Goal: Book appointment/travel/reservation

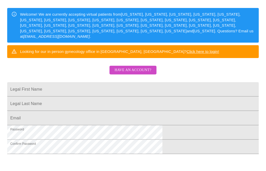
scroll to position [77, 0]
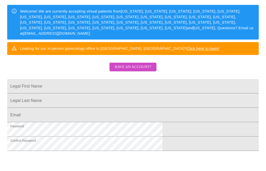
click at [148, 69] on span "Have an account?" at bounding box center [133, 67] width 37 height 6
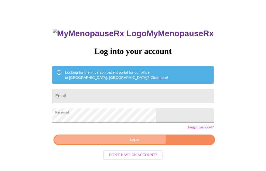
click at [138, 143] on span "Login" at bounding box center [133, 140] width 149 height 6
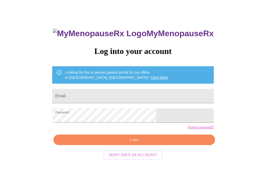
click at [138, 143] on span "Login" at bounding box center [133, 140] width 149 height 6
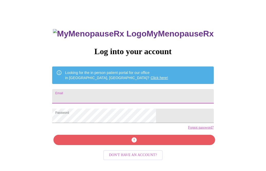
click at [87, 96] on input "Email" at bounding box center [132, 96] width 161 height 14
type input "hascats@hotmail.com"
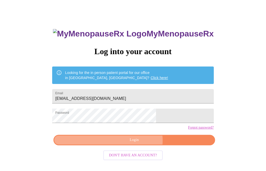
click at [137, 143] on span "Login" at bounding box center [133, 140] width 149 height 6
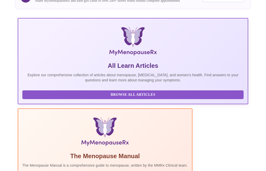
scroll to position [144, 0]
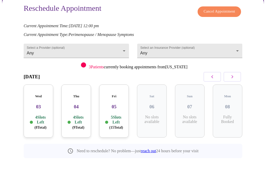
scroll to position [52, 0]
click at [233, 75] on icon "button" at bounding box center [232, 76] width 6 height 6
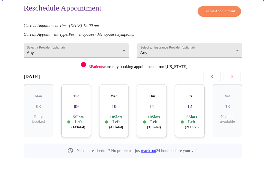
click at [233, 75] on icon "button" at bounding box center [232, 76] width 6 height 6
click at [213, 76] on icon "button" at bounding box center [212, 76] width 6 height 6
click at [193, 115] on p "6 Slots Left ( 21 Total)" at bounding box center [192, 122] width 14 height 15
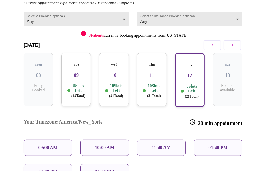
scroll to position [119, 0]
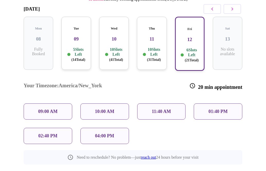
click at [163, 109] on p "11:40 AM" at bounding box center [161, 111] width 19 height 5
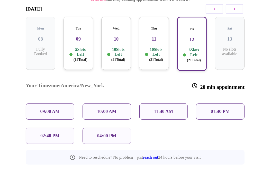
scroll to position [139, 0]
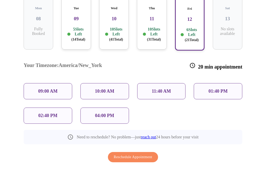
click at [155, 89] on p "11:40 AM" at bounding box center [161, 91] width 19 height 5
click at [145, 154] on span "Reschedule Appointment" at bounding box center [133, 157] width 39 height 6
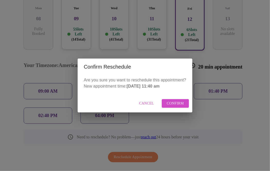
click at [174, 103] on span "Confirm" at bounding box center [175, 103] width 17 height 6
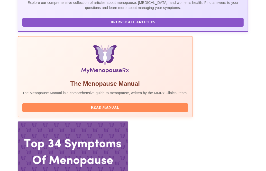
scroll to position [143, 0]
